Goal: Information Seeking & Learning: Learn about a topic

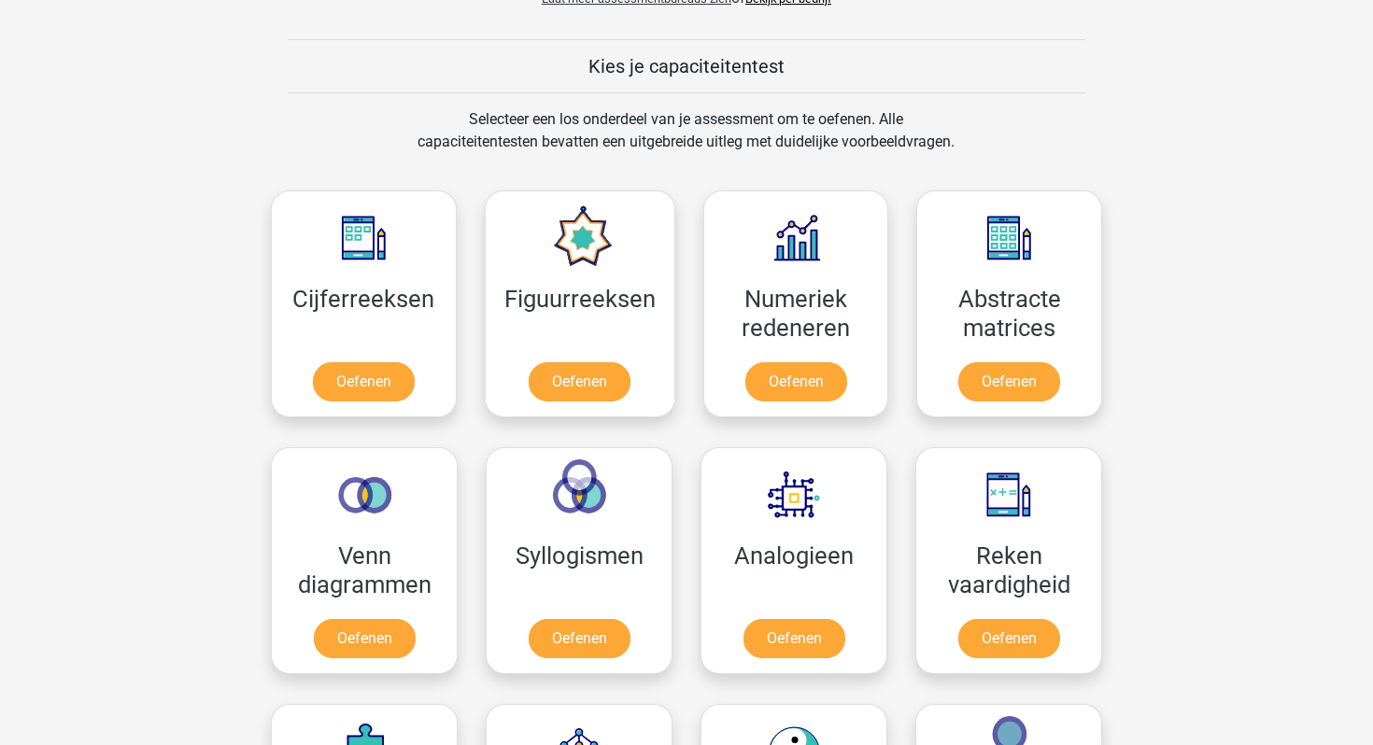
scroll to position [688, 0]
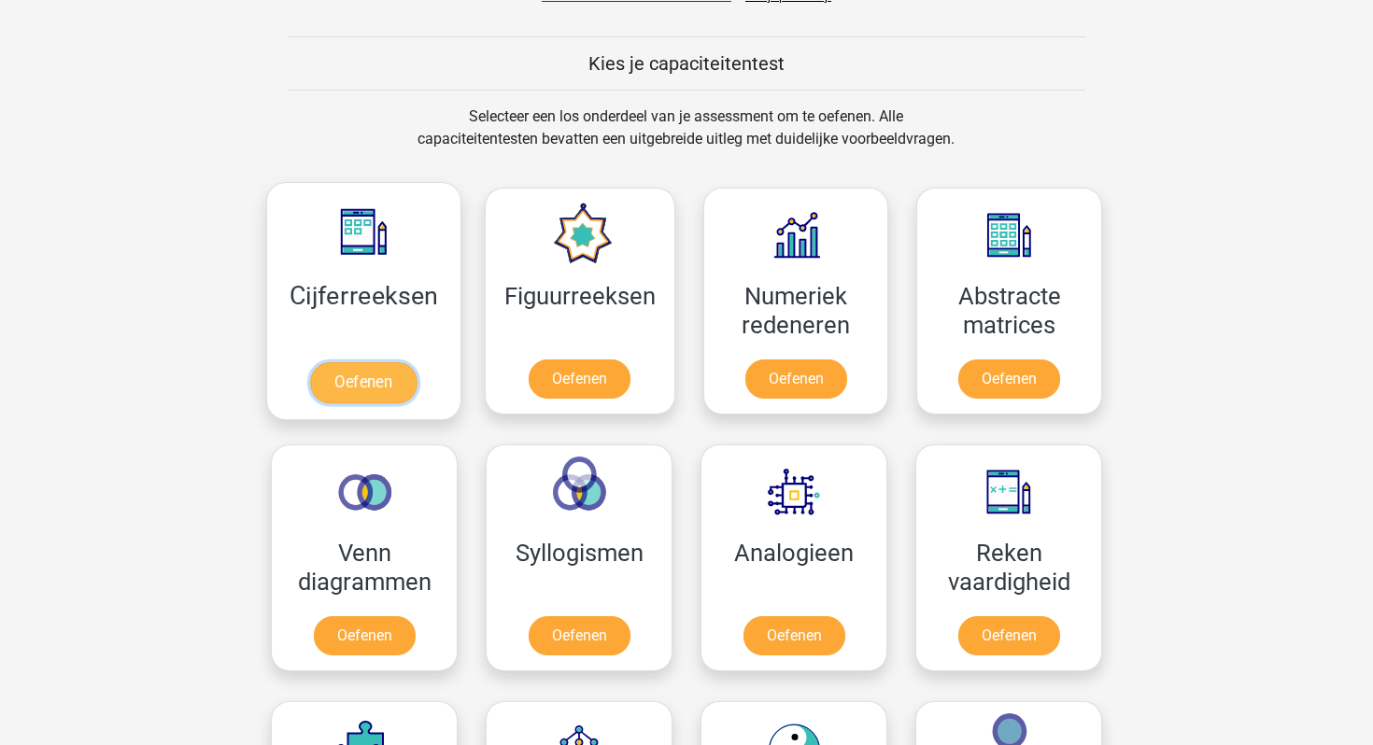
click at [394, 385] on link "Oefenen" at bounding box center [363, 382] width 106 height 41
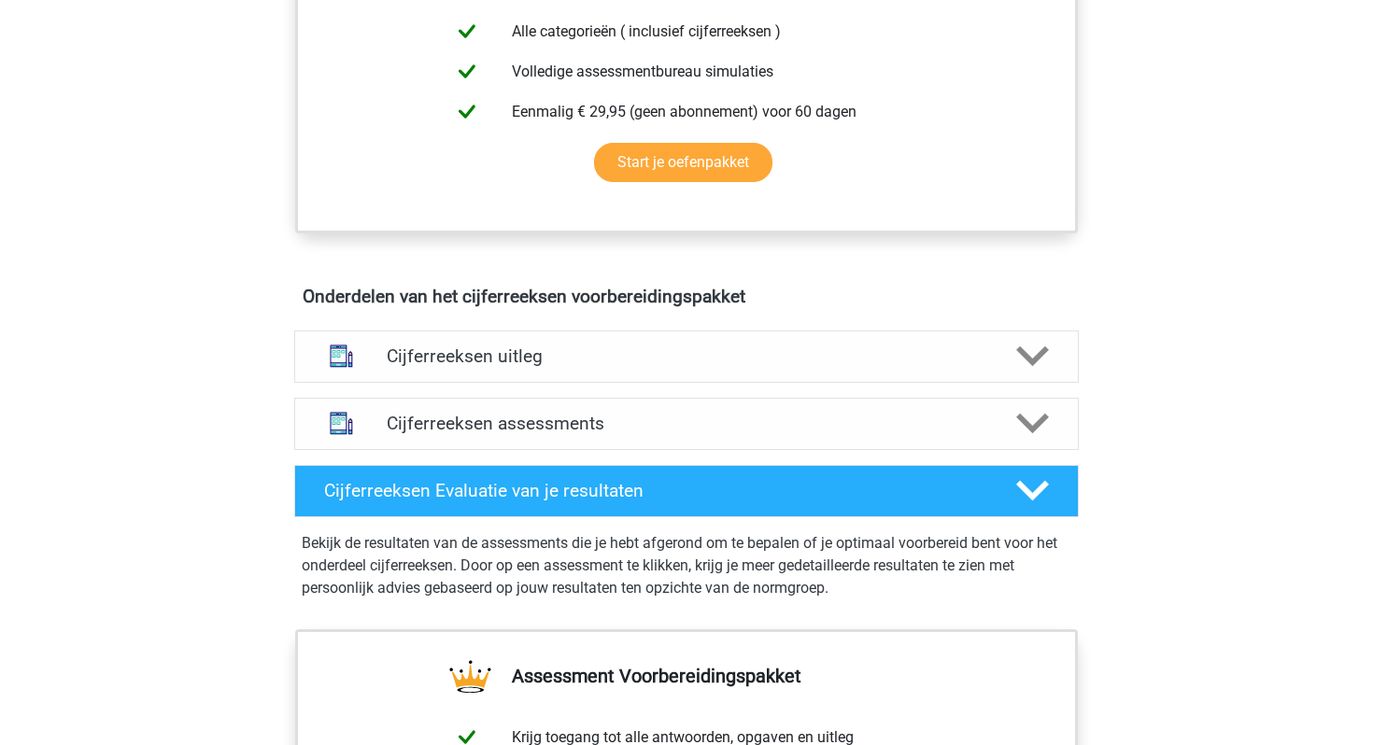
scroll to position [858, 0]
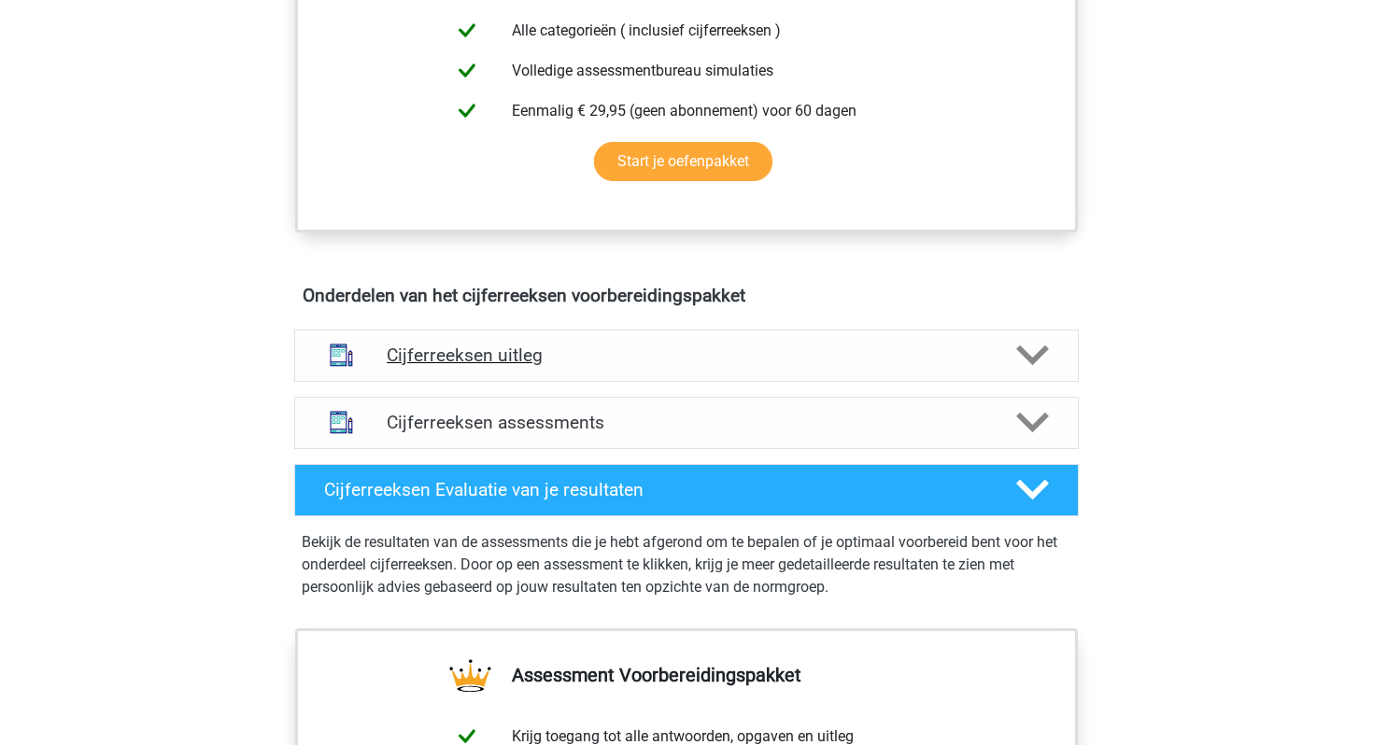
click at [600, 382] on div "Cijferreeksen uitleg" at bounding box center [686, 356] width 784 height 52
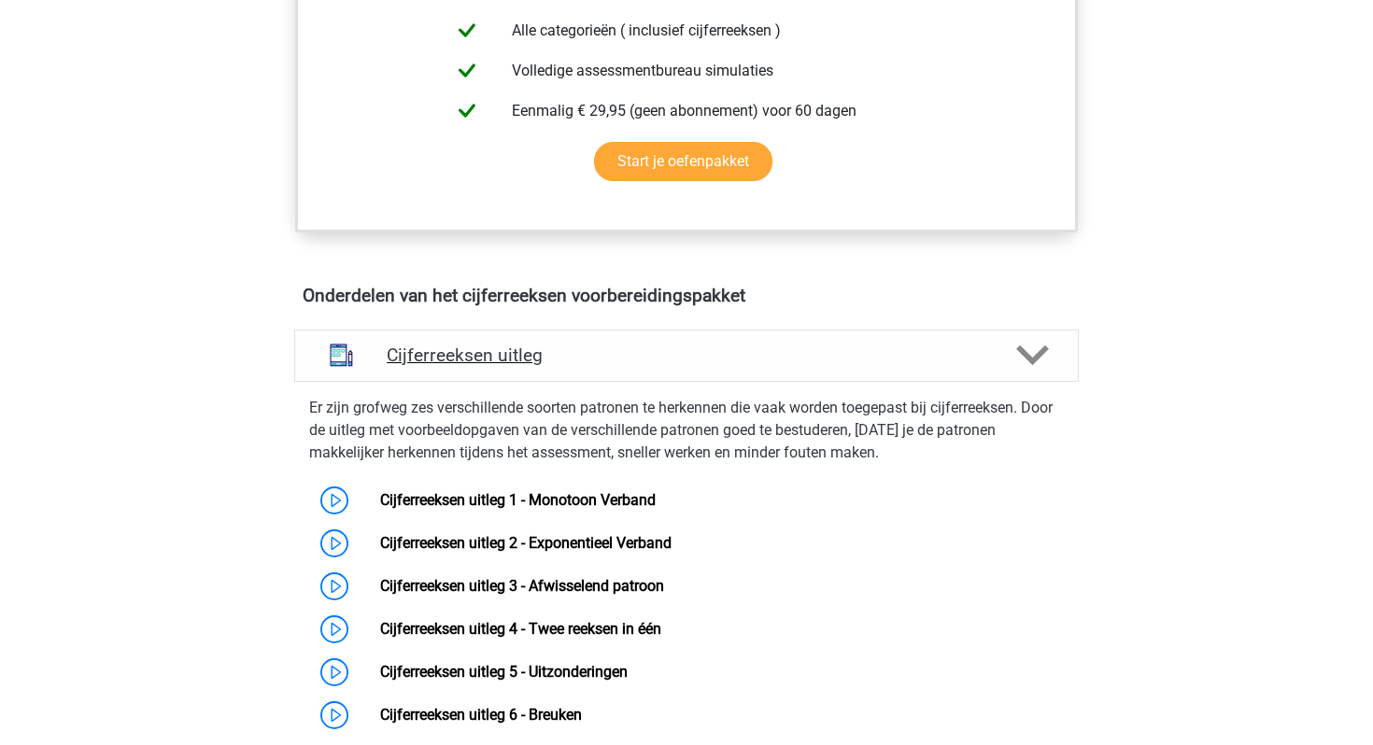
click at [600, 382] on div "Cijferreeksen uitleg" at bounding box center [686, 356] width 784 height 52
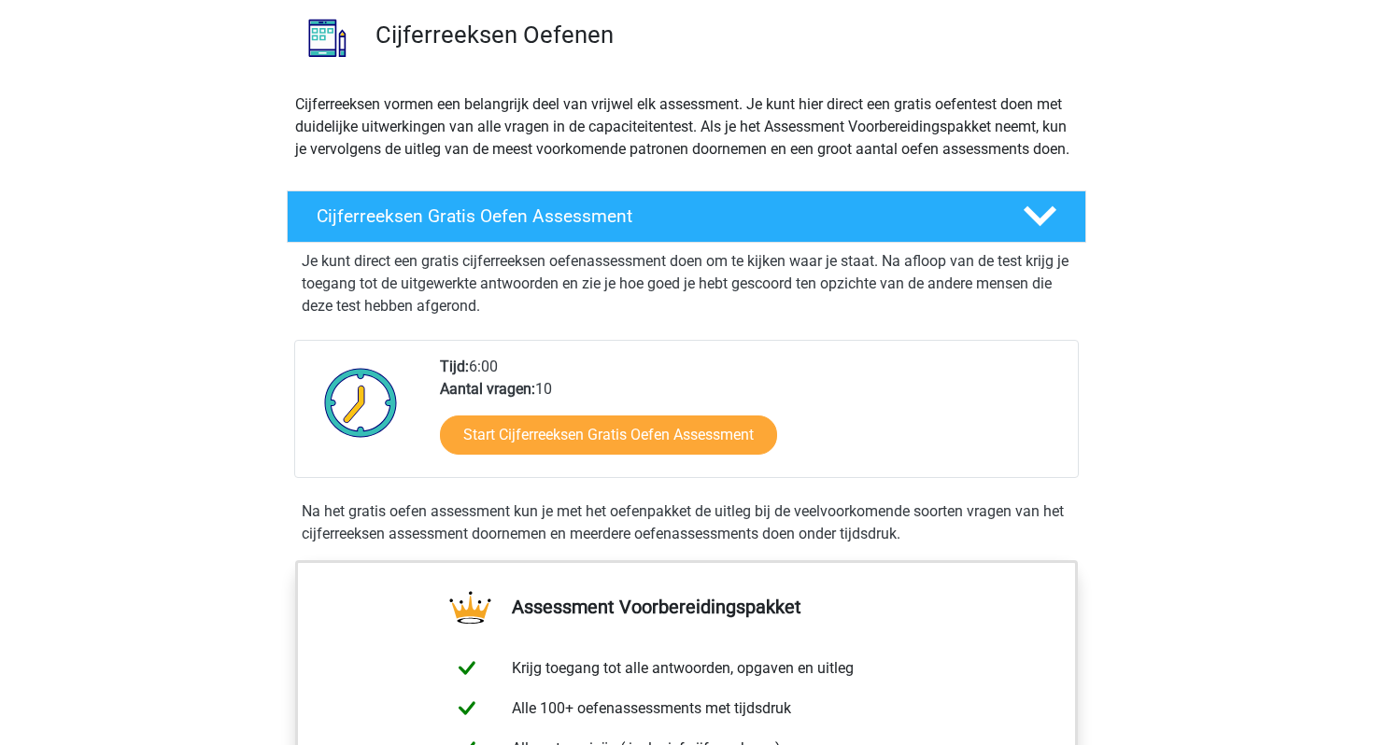
scroll to position [0, 0]
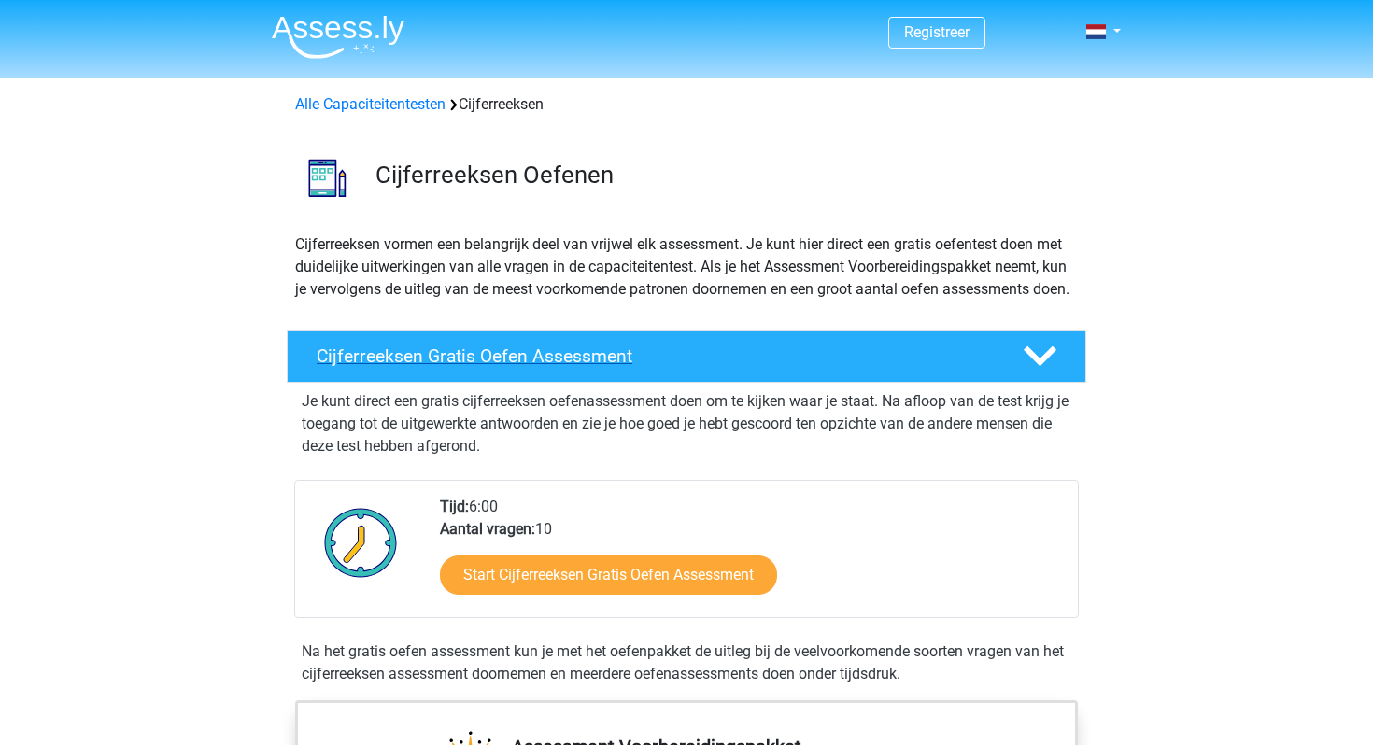
click at [555, 367] on h4 "Cijferreeksen Gratis Oefen Assessment" at bounding box center [655, 356] width 676 height 21
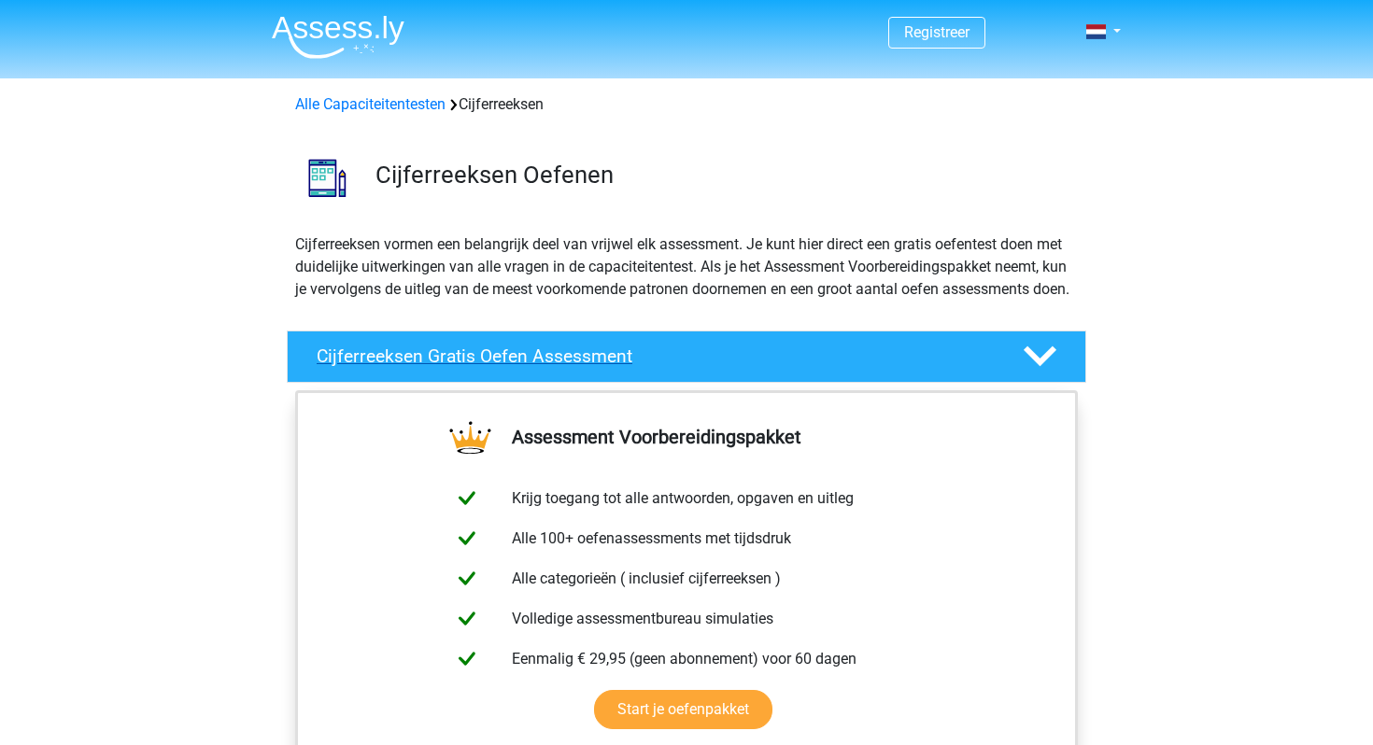
click at [555, 367] on h4 "Cijferreeksen Gratis Oefen Assessment" at bounding box center [655, 356] width 676 height 21
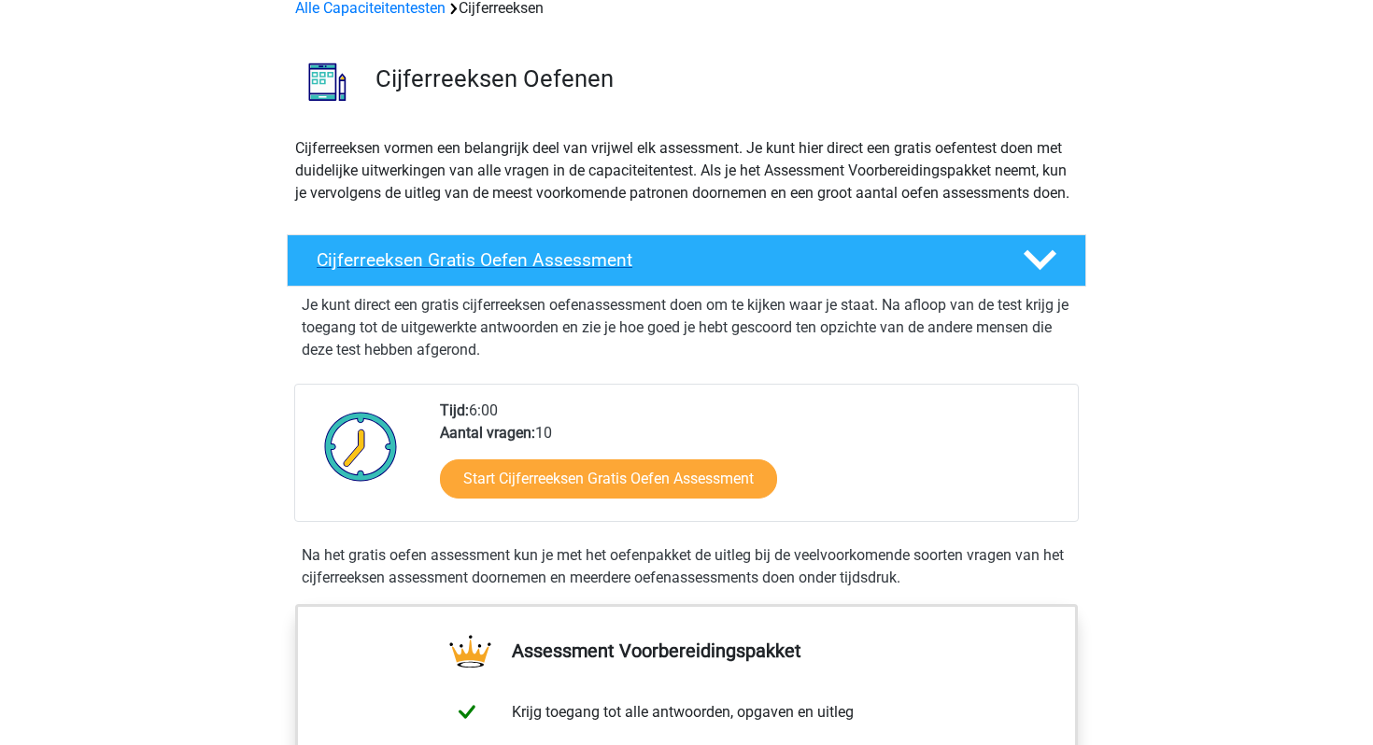
scroll to position [139, 0]
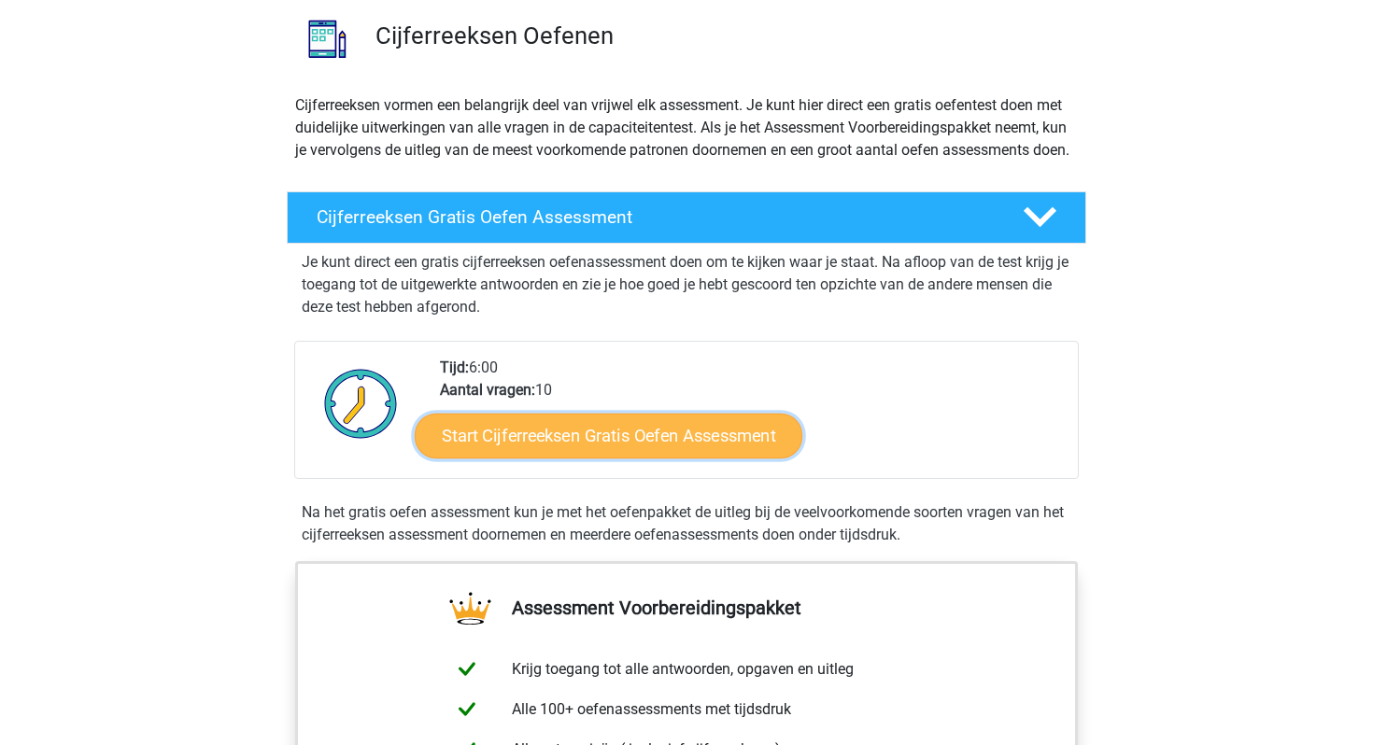
click at [598, 450] on link "Start Cijferreeksen Gratis Oefen Assessment" at bounding box center [609, 435] width 388 height 45
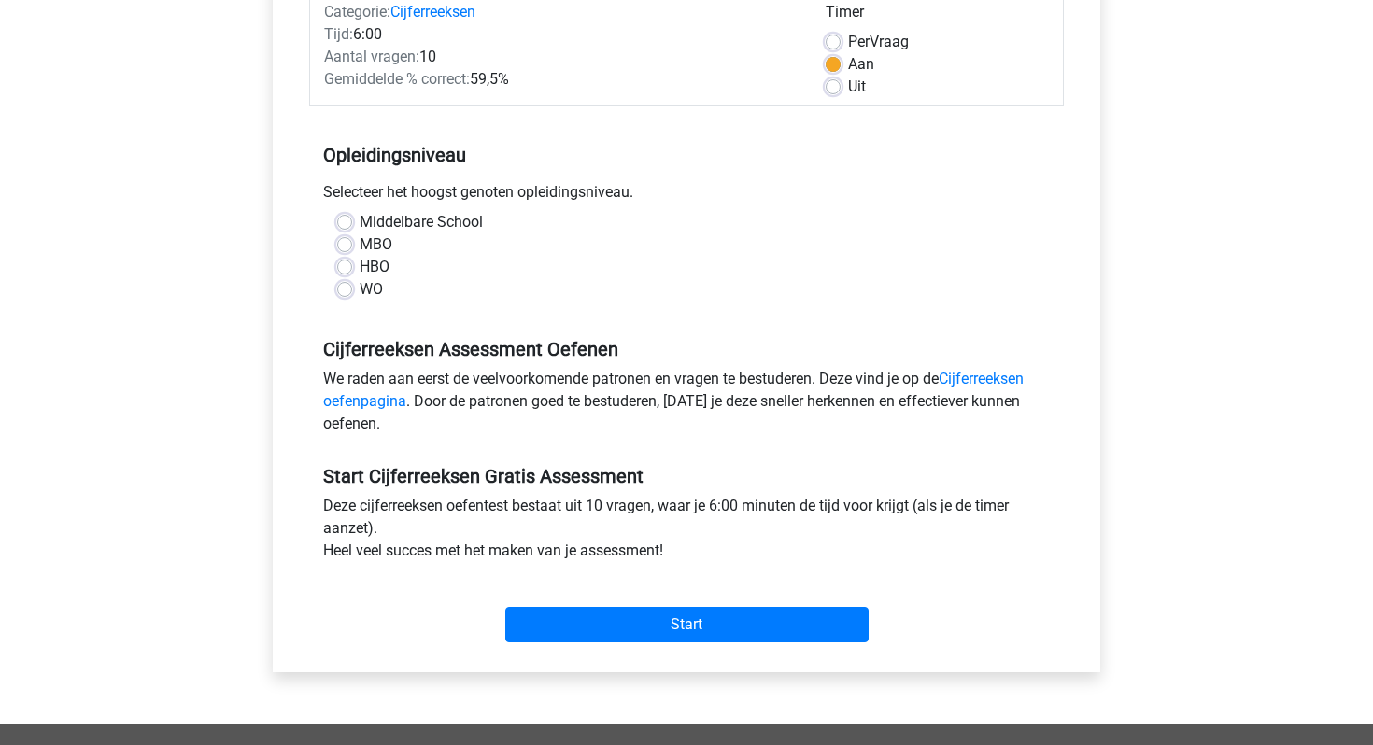
scroll to position [174, 0]
